Goal: Find specific page/section: Find specific page/section

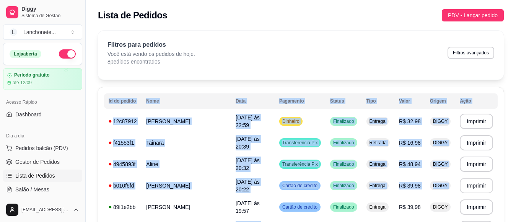
scroll to position [77, 0]
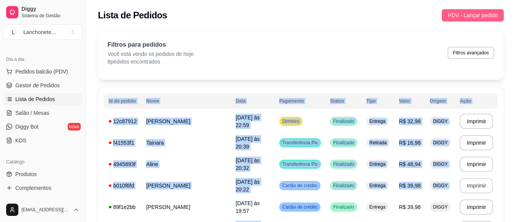
click at [479, 15] on span "PDV - Lançar pedido" at bounding box center [473, 15] width 50 height 8
